Goal: Check status: Check status

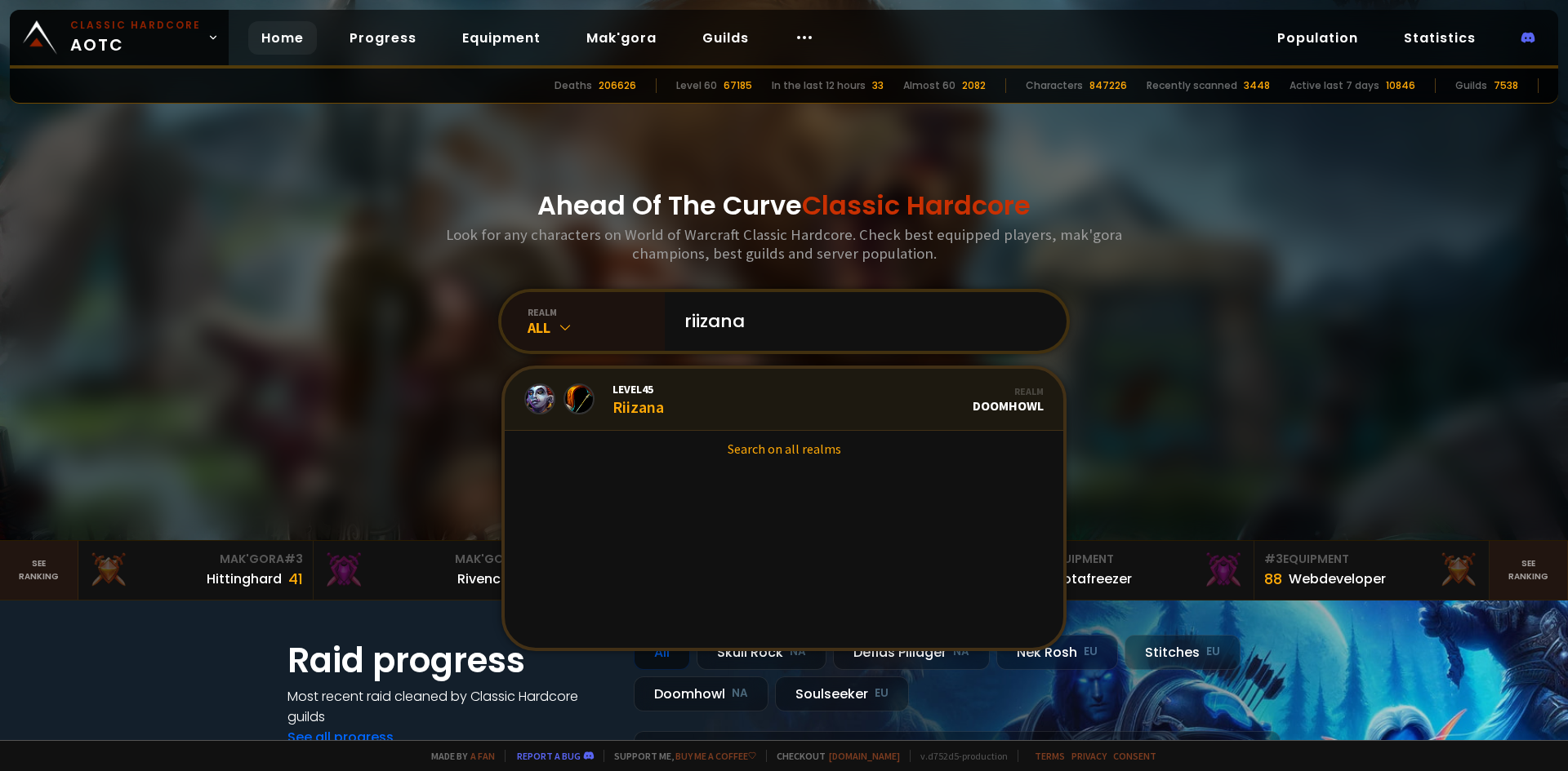
type input "riizana"
click at [694, 393] on link "Level 45 Riizana Realm Doomhowl" at bounding box center [783, 400] width 559 height 62
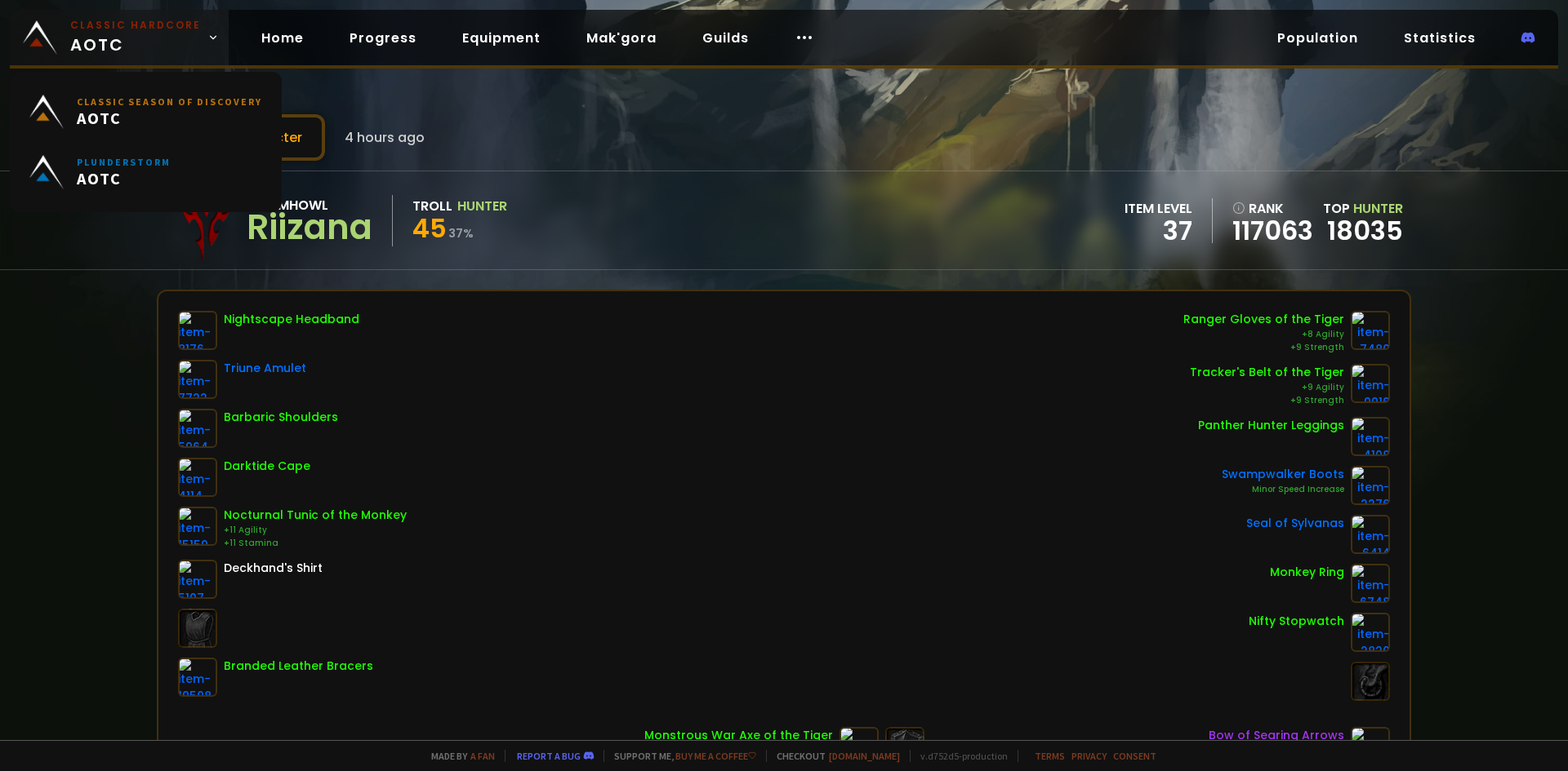
click at [152, 32] on small "Classic Hardcore" at bounding box center [135, 26] width 130 height 15
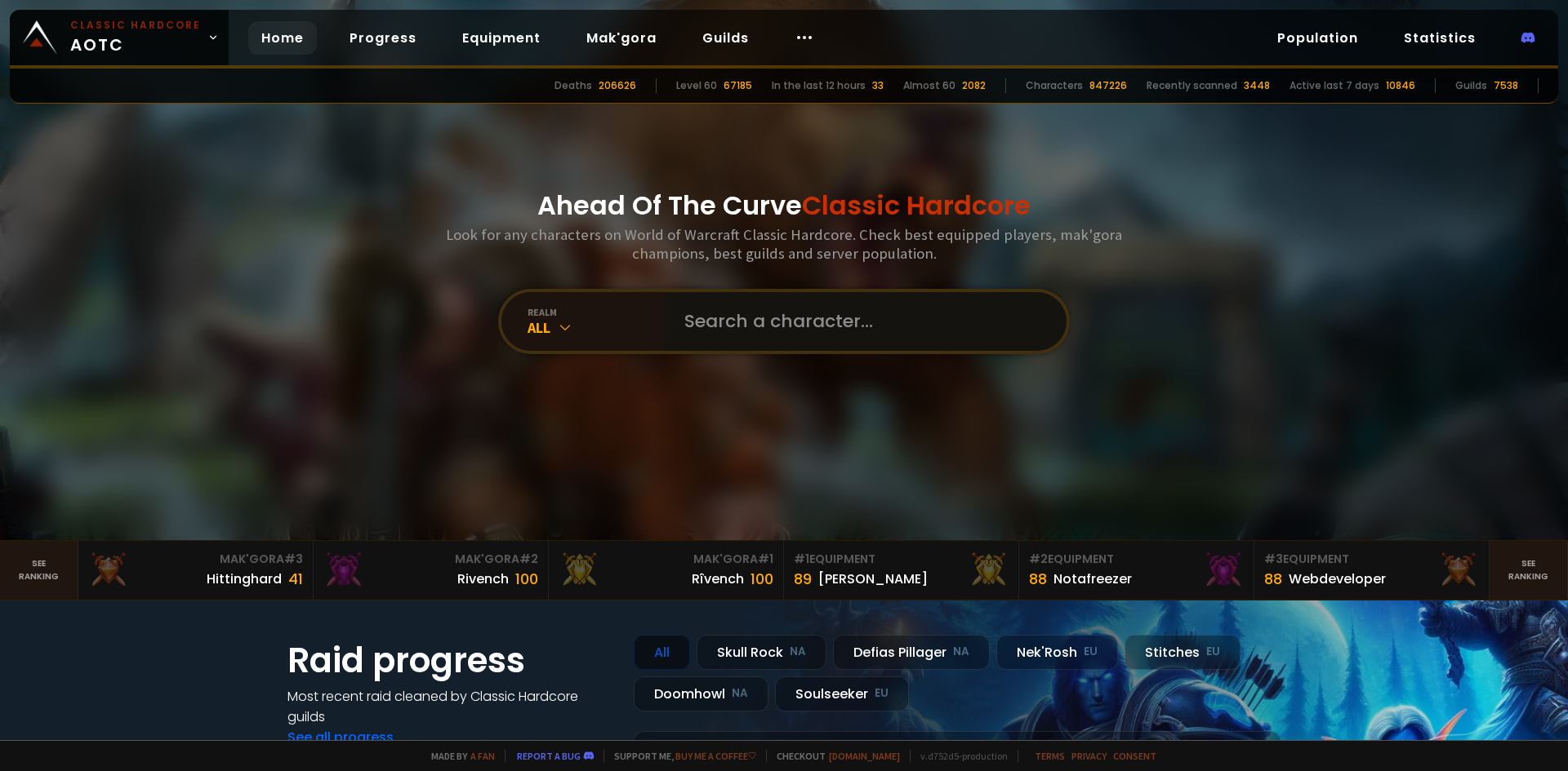
click at [902, 333] on input "text" at bounding box center [861, 321] width 372 height 58
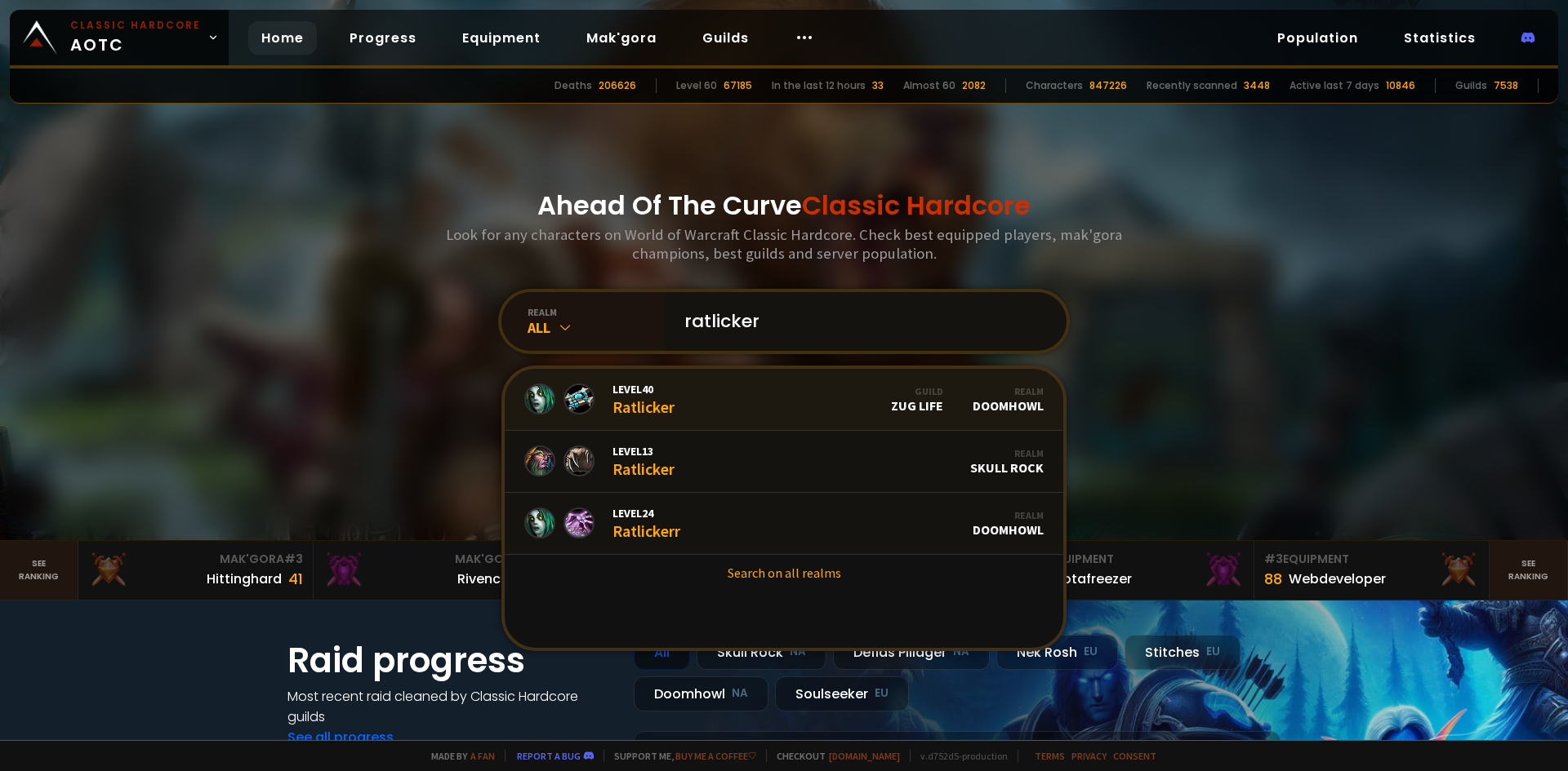
type input "ratlicker"
click at [663, 393] on span "Level 40" at bounding box center [644, 390] width 62 height 15
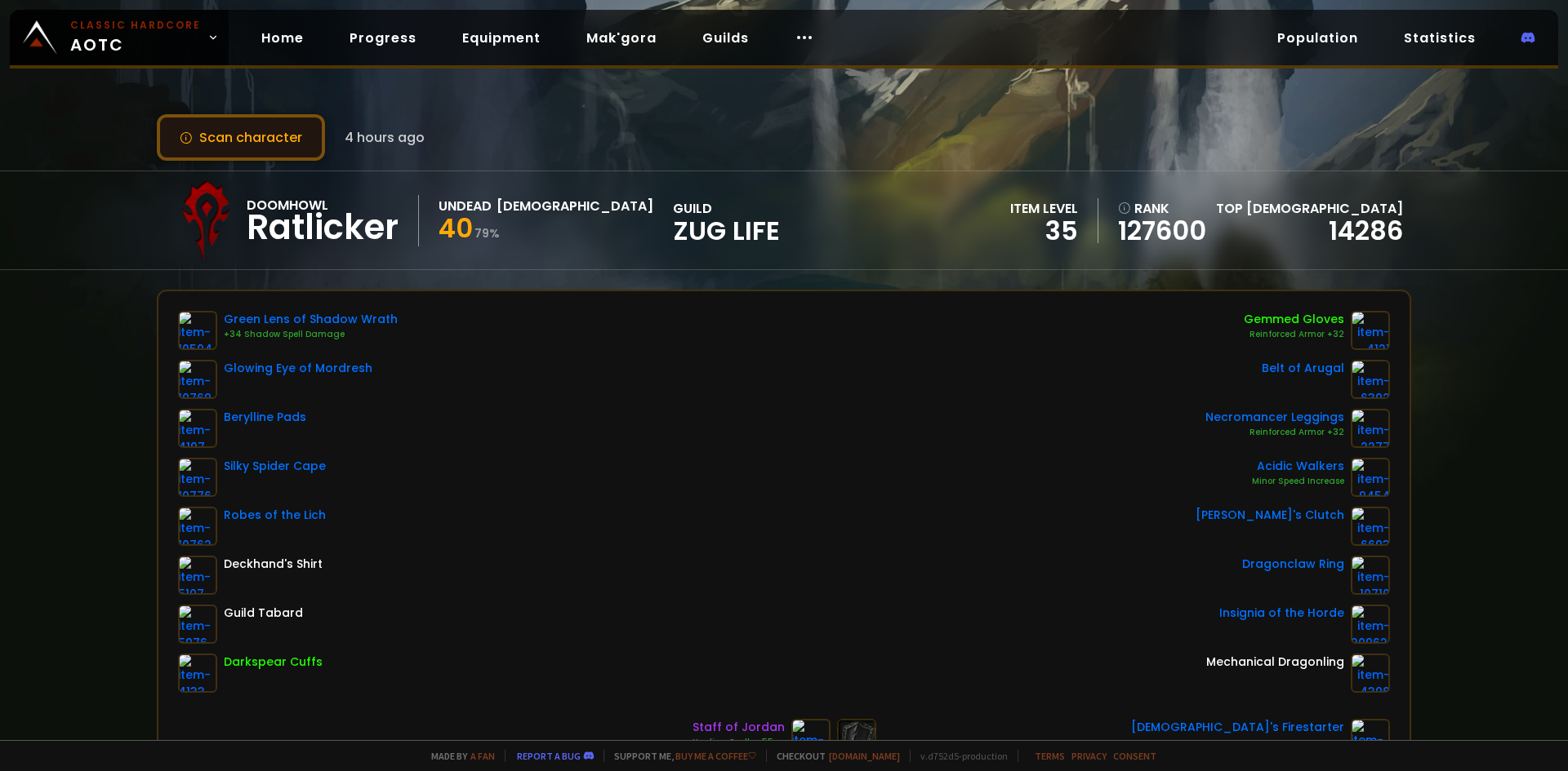
click at [263, 135] on button "Scan character" at bounding box center [240, 138] width 168 height 47
